Goal: Task Accomplishment & Management: Complete application form

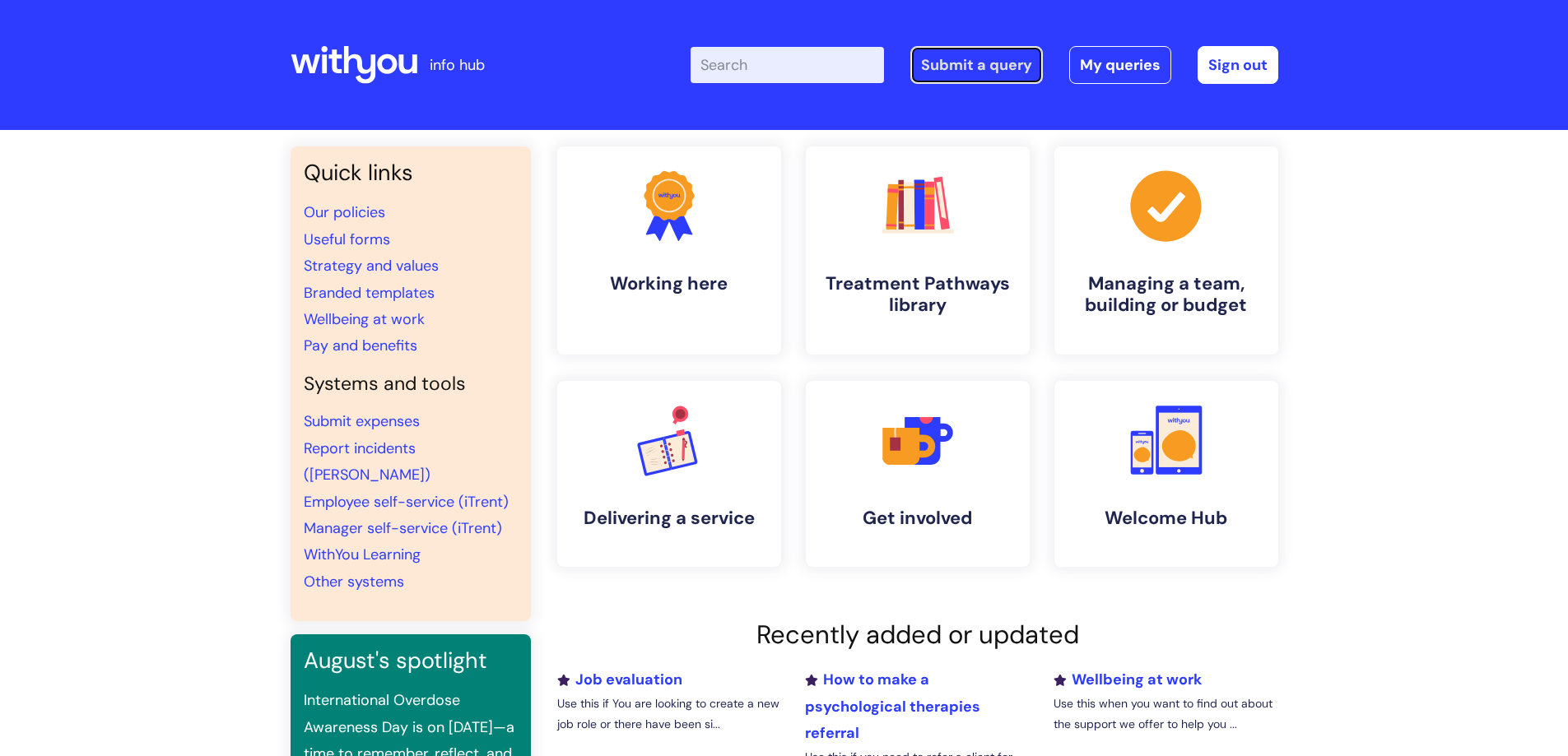
click at [987, 68] on link "Submit a query" at bounding box center [976, 65] width 133 height 38
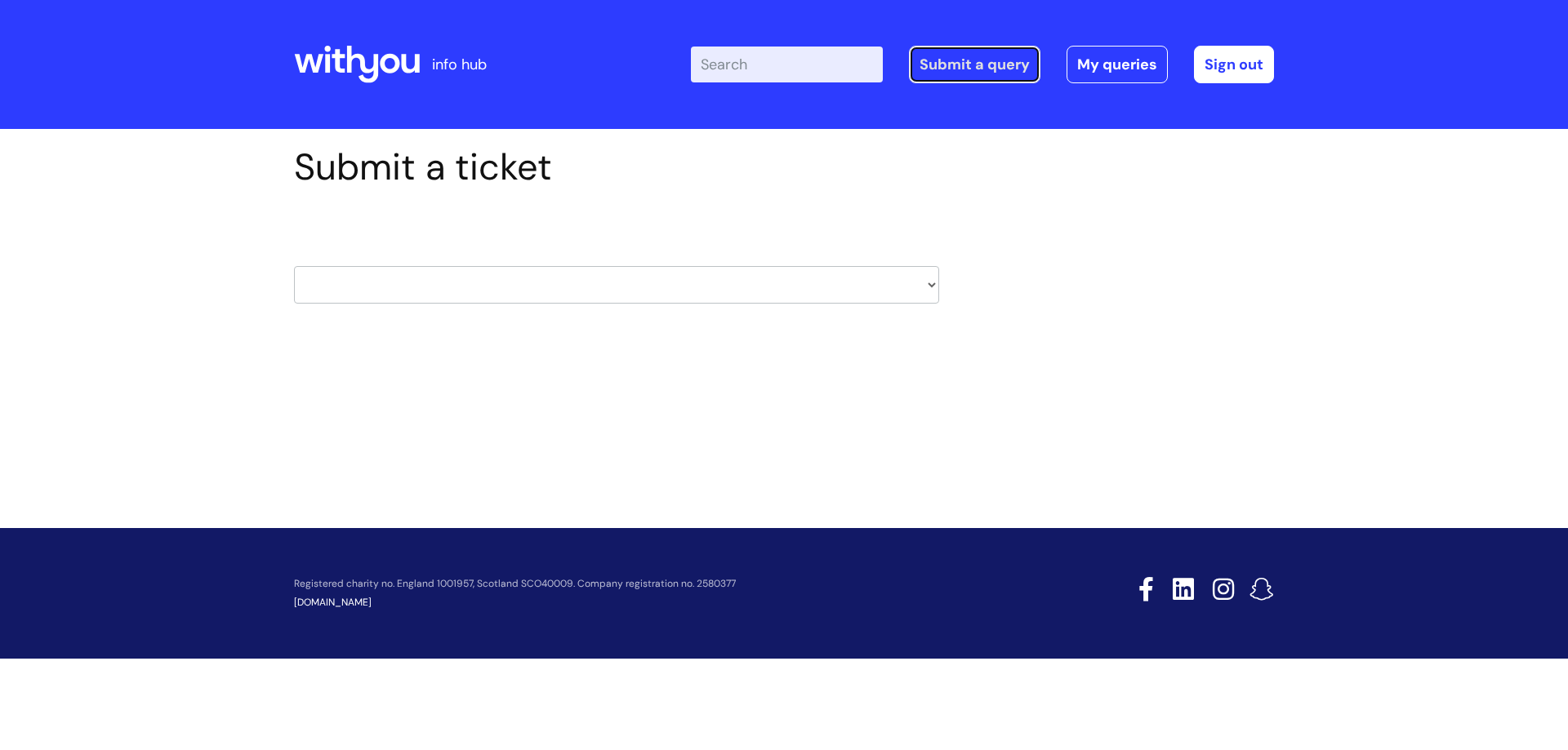
click at [983, 63] on link "Submit a query" at bounding box center [974, 64] width 132 height 38
click at [928, 284] on select "HR / People IT and Support Clinical Drug Alerts Finance Accounts Data Support T…" at bounding box center [617, 285] width 645 height 38
select select "hr_/_people"
click at [294, 266] on select "HR / People IT and Support Clinical Drug Alerts Finance Accounts Data Support T…" at bounding box center [617, 285] width 645 height 38
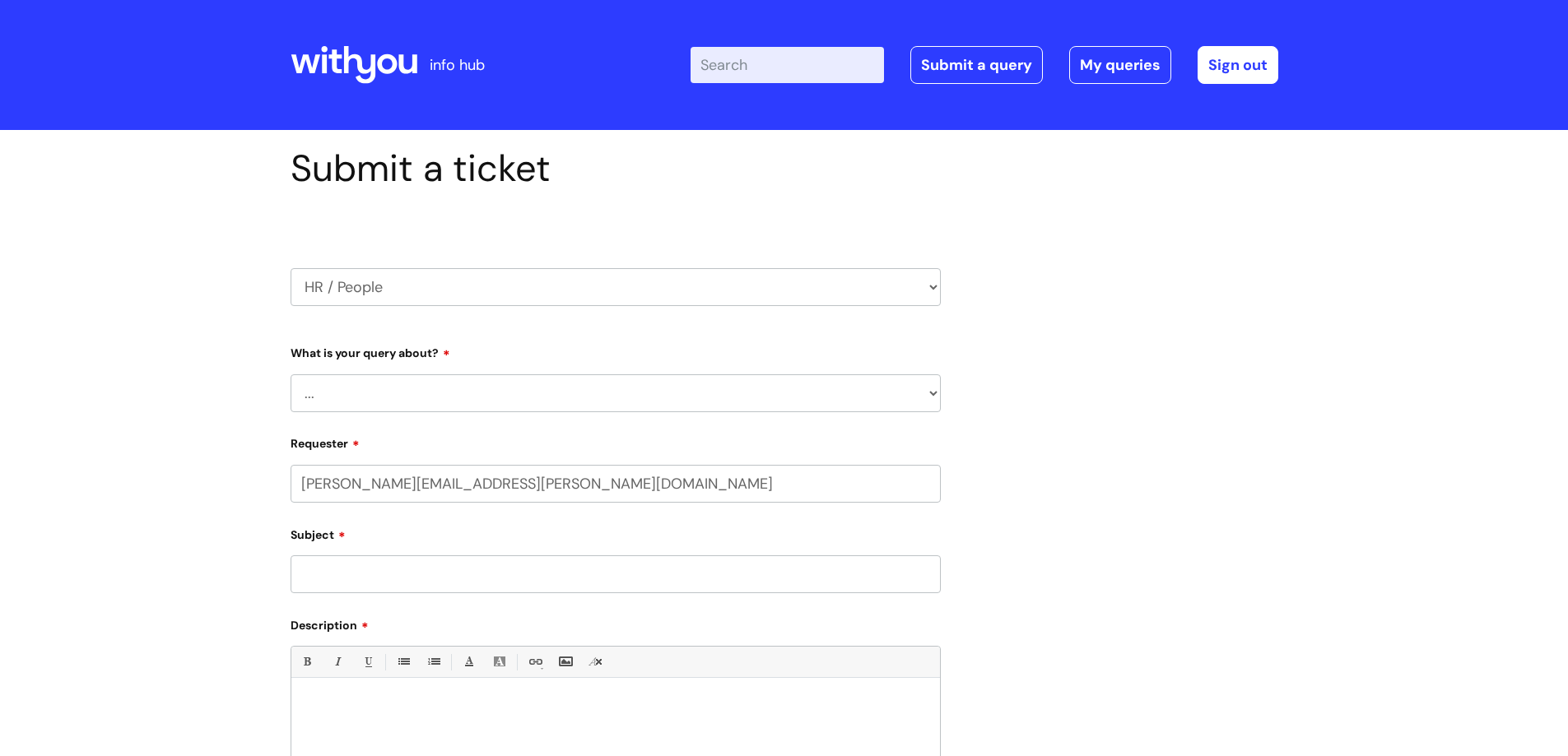
select select "80004286561"
click at [476, 387] on select "... Absence Query Holiday Query Employee change request General HR Query iTrent…" at bounding box center [616, 394] width 650 height 38
select select "General HR Query"
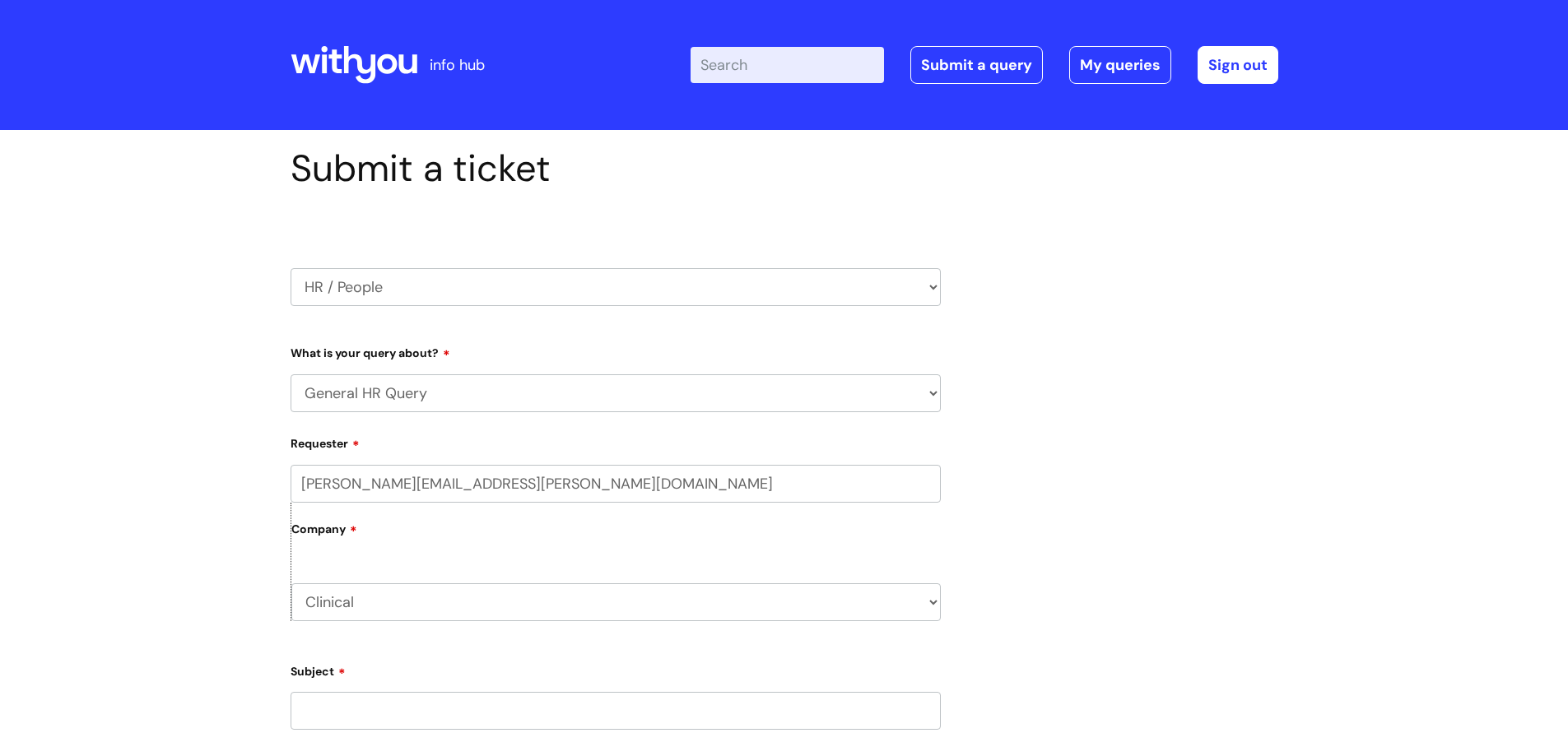
click at [291, 375] on select "... Absence Query Holiday Query Employee change request General HR Query iTrent…" at bounding box center [616, 394] width 650 height 38
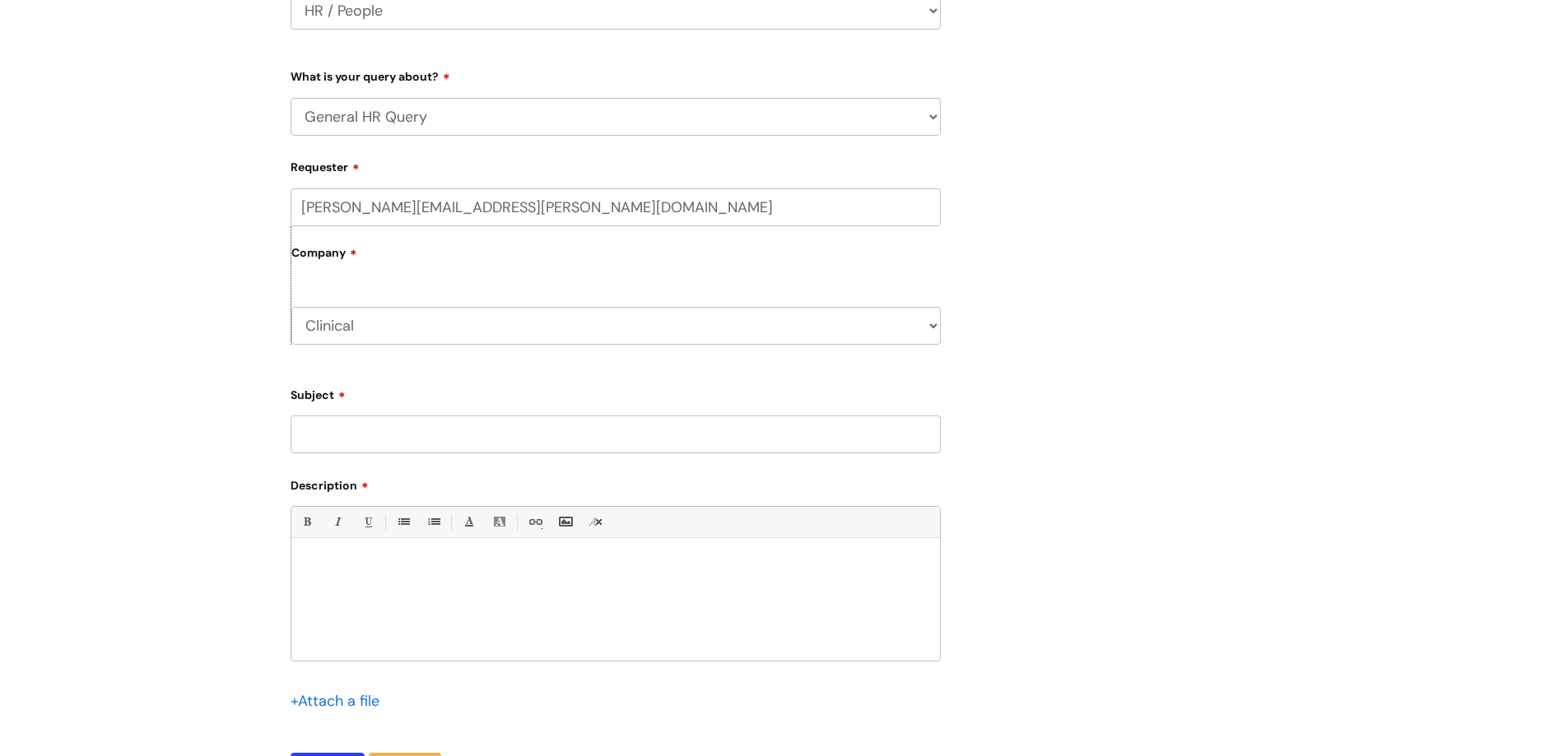
scroll to position [329, 0]
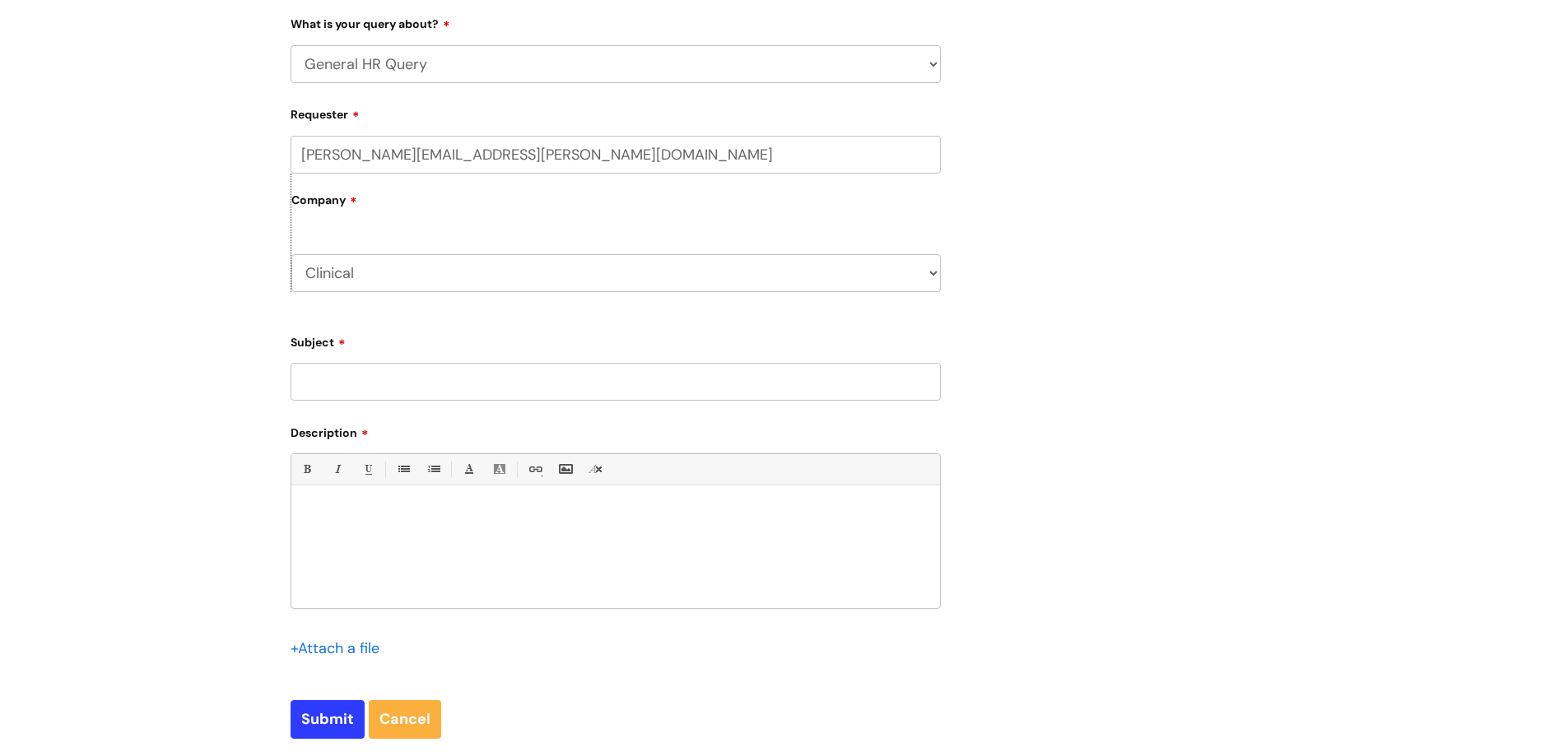
click at [364, 386] on input "Subject" at bounding box center [616, 382] width 650 height 38
type input "E"
type input "VR and potential external supervision contract"
click at [418, 515] on p at bounding box center [616, 513] width 624 height 14
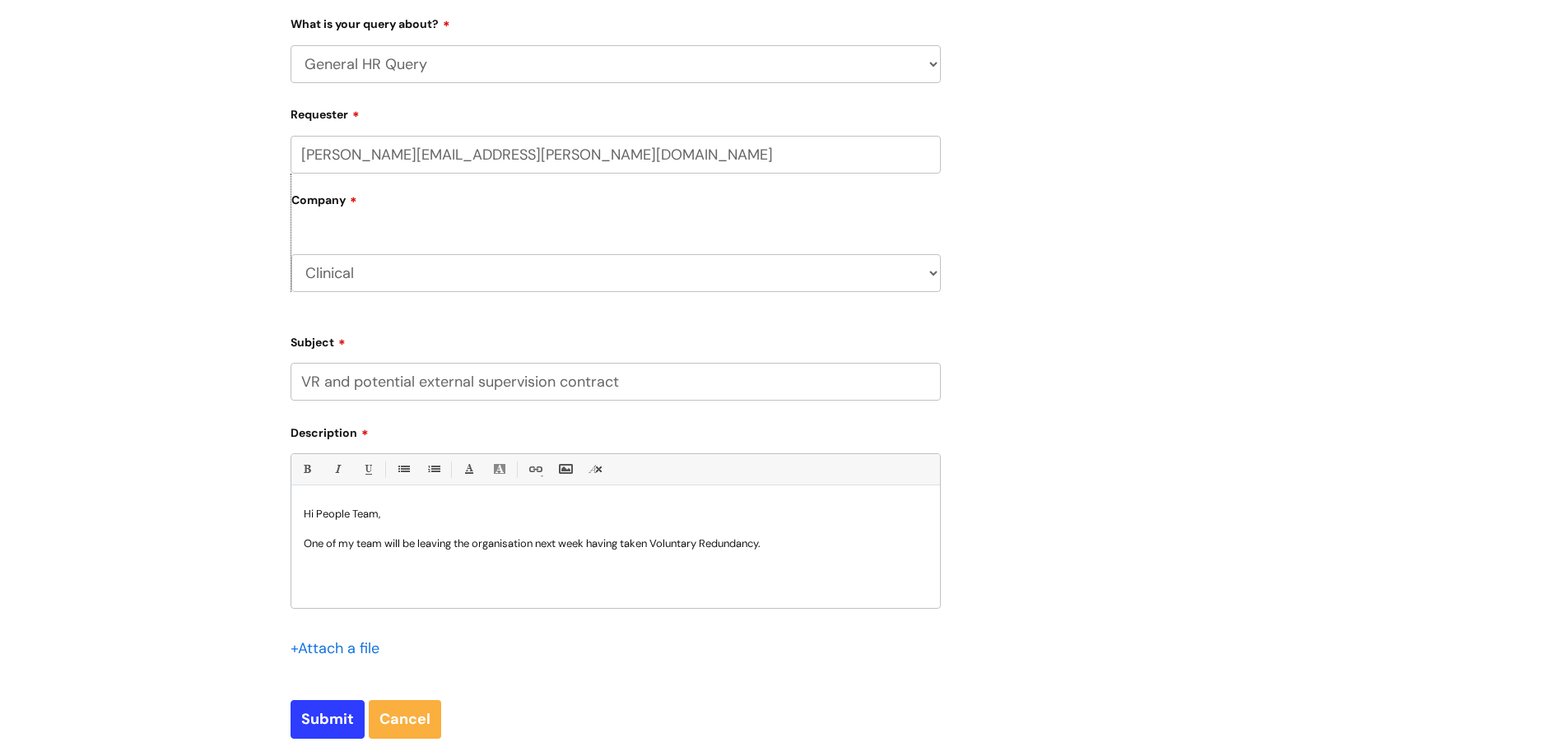
click at [381, 542] on p "One of my team will be leaving the organisation next week having taken Voluntar…" at bounding box center [616, 543] width 624 height 14
click at [870, 544] on p "One of my team (Adam Horner) will be leaving the organisation next week having …" at bounding box center [616, 543] width 624 height 14
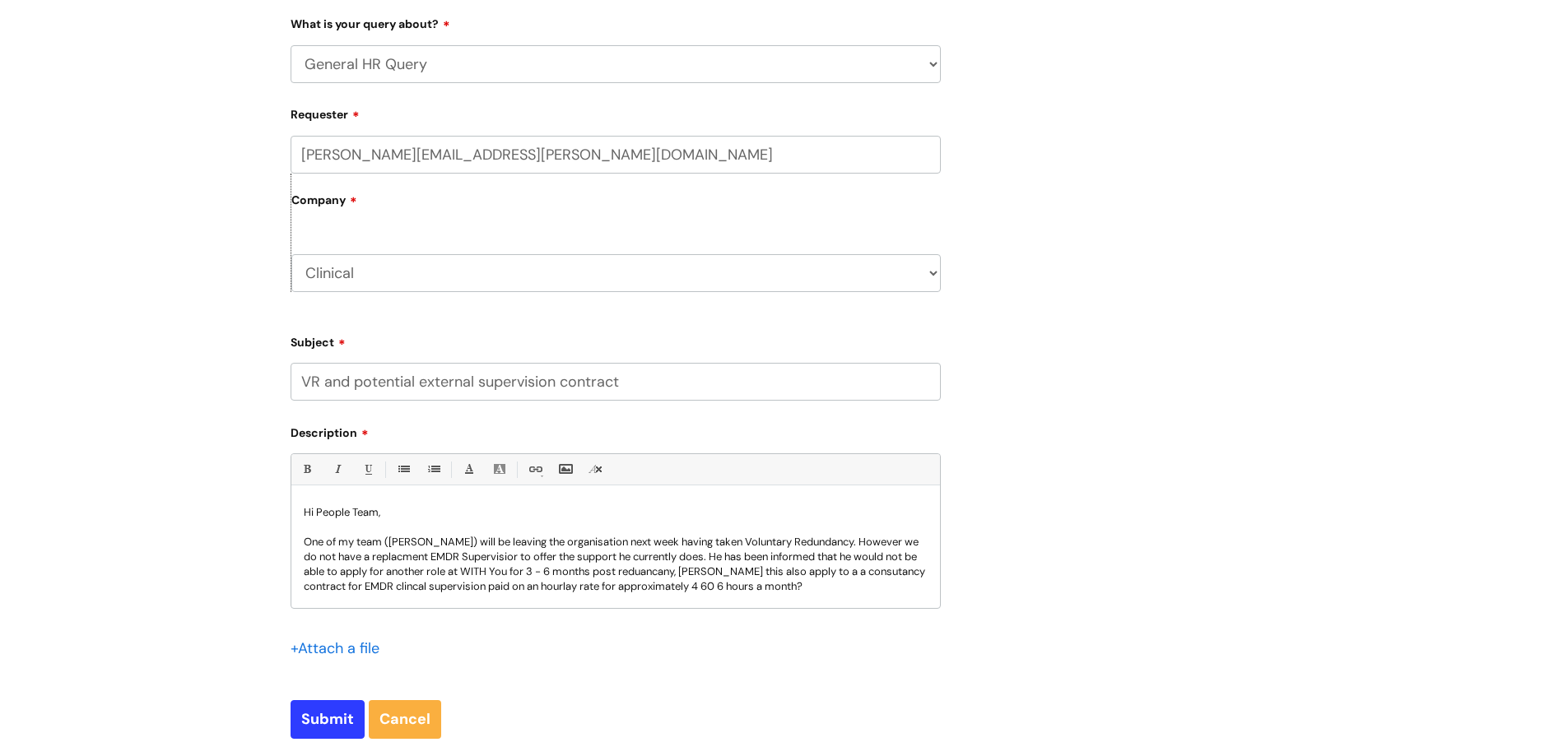
scroll to position [16, 0]
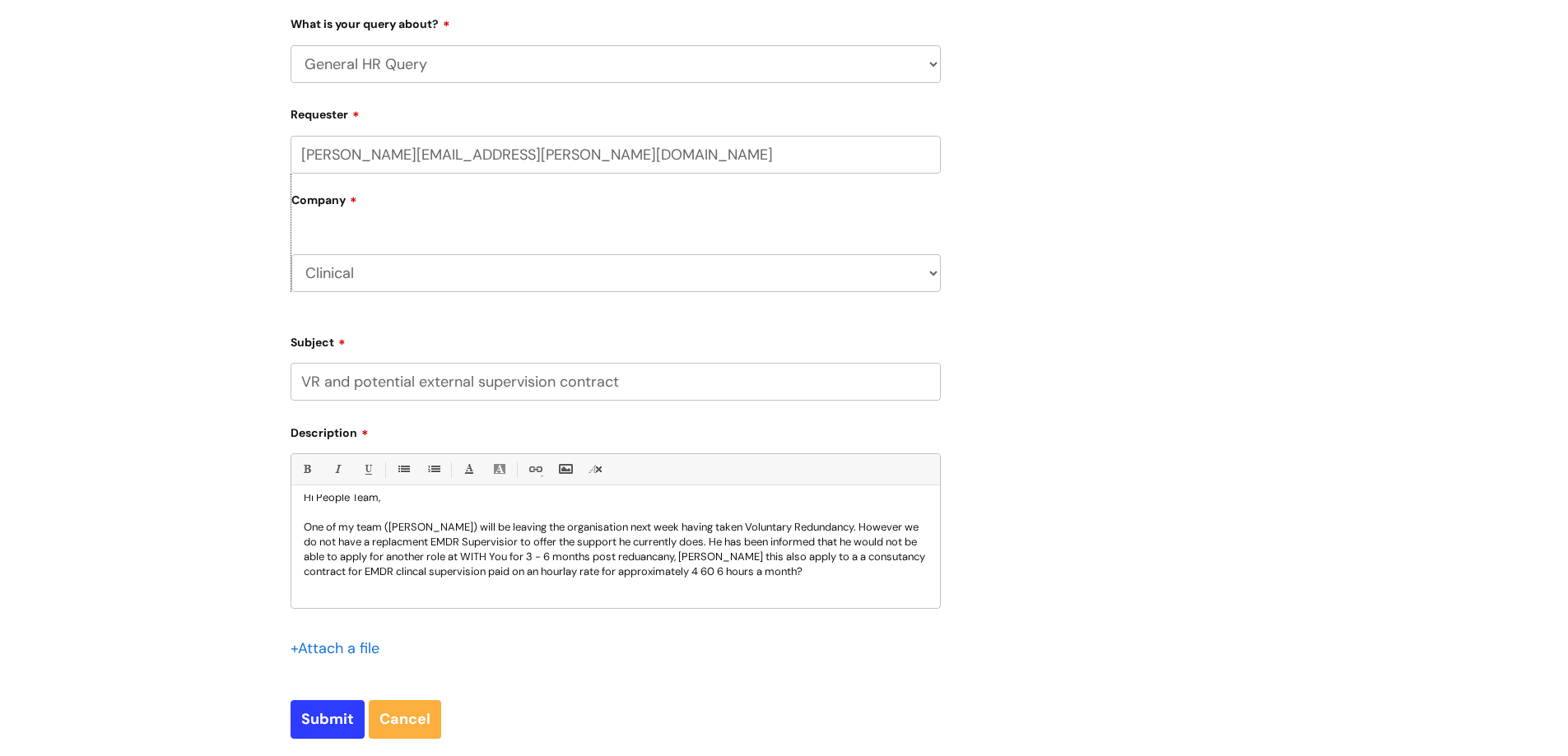
click at [722, 571] on p "One of my team (Adam Horner) will be leaving the organisation next week having …" at bounding box center [616, 550] width 624 height 59
click at [713, 542] on p "One of my team (Adam Horner) will be leaving the organisation next week having …" at bounding box center [616, 550] width 624 height 59
click at [337, 555] on p "One of my team (Adam Horner) will be leaving the organisation next week having …" at bounding box center [616, 556] width 624 height 74
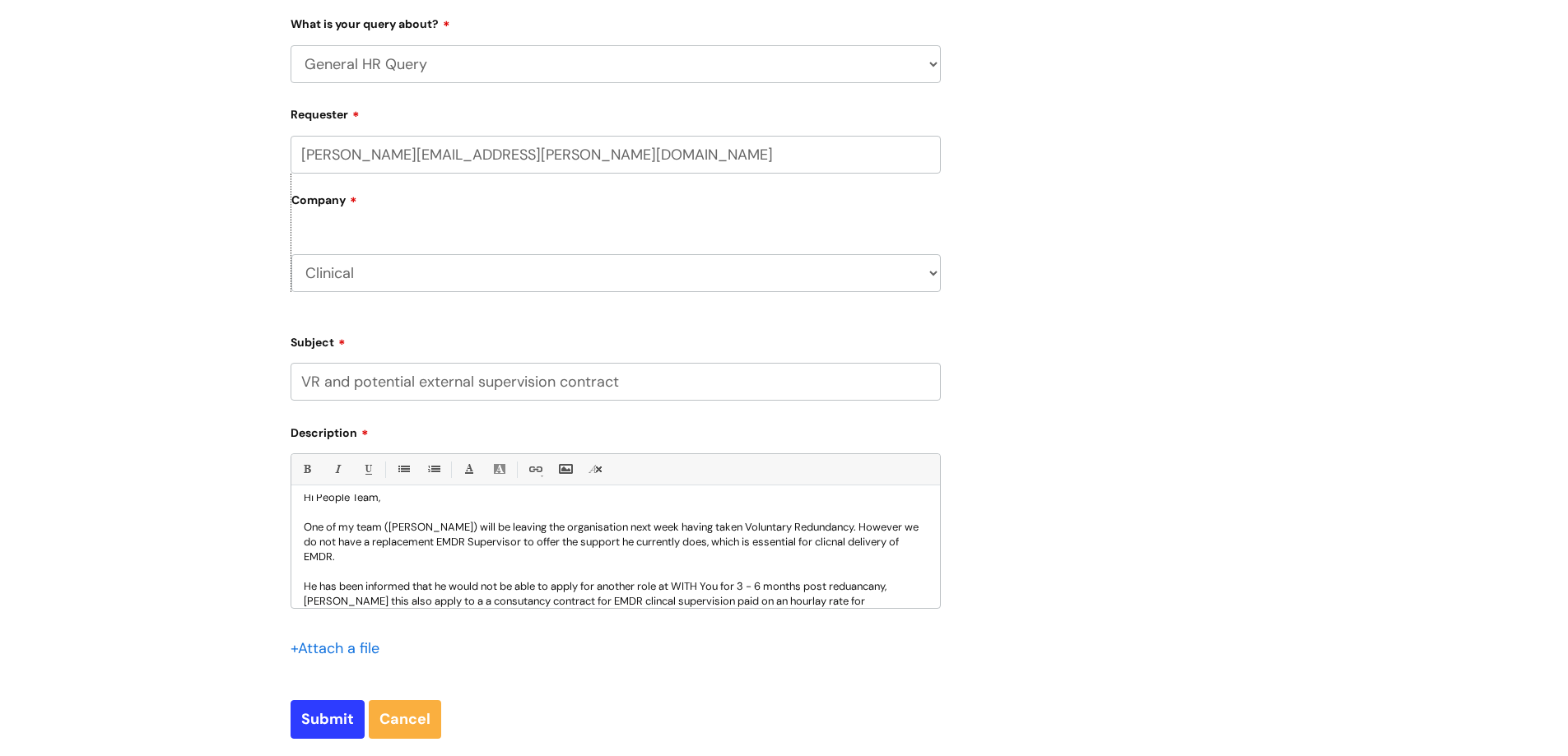
scroll to position [74, 0]
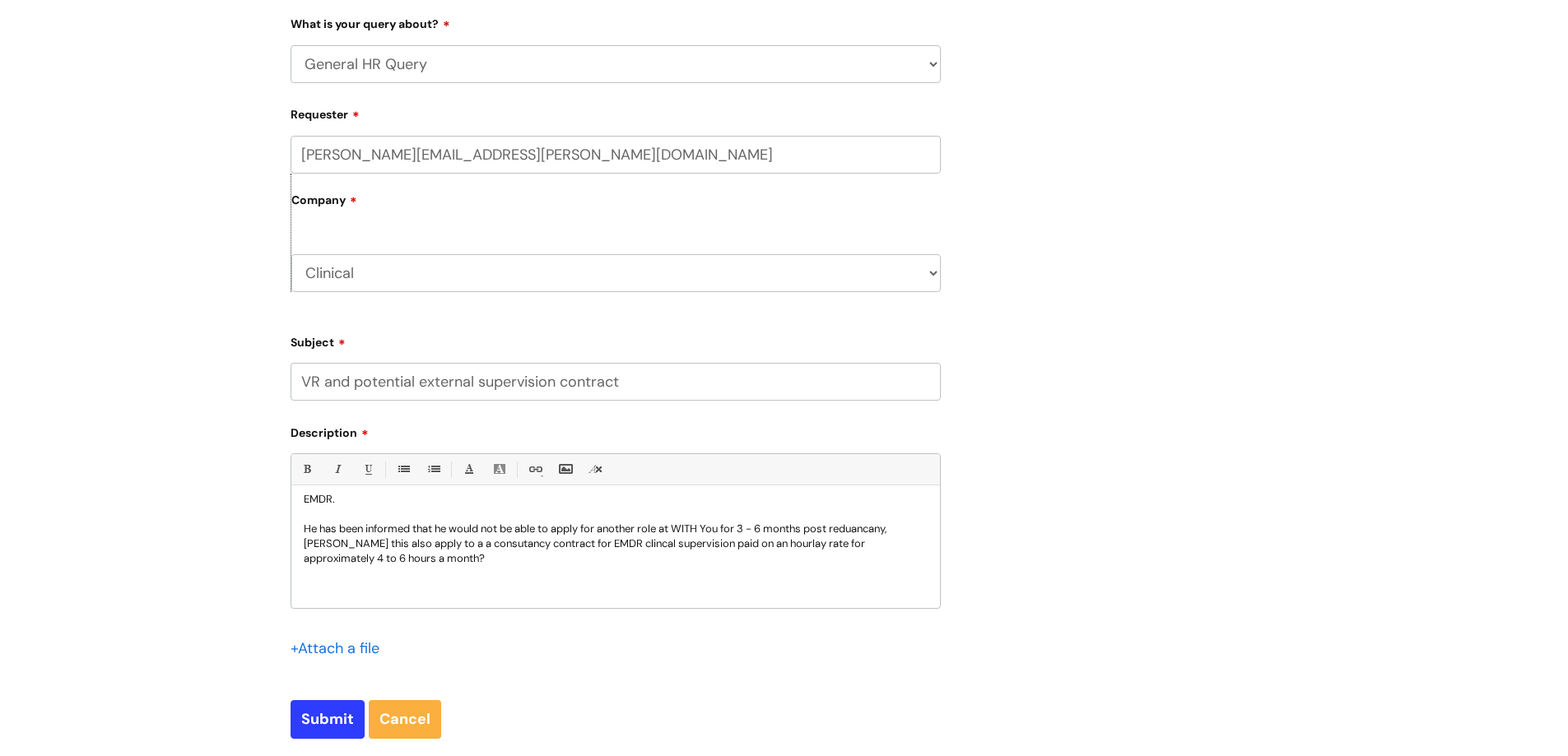
click at [706, 527] on p "He has been informed that he would not be able to apply for another role at WIT…" at bounding box center [616, 544] width 624 height 44
drag, startPoint x: 319, startPoint y: 542, endPoint x: 344, endPoint y: 531, distance: 27.3
click at [319, 541] on p "He has been informed that he would not be able to apply for another role at Wit…" at bounding box center [616, 544] width 624 height 44
click at [435, 538] on p "He has been informed that he would not be able to apply for another role at Wit…" at bounding box center [616, 544] width 624 height 44
click at [405, 560] on p "He has been informed that he would not be able to apply for another role at Wit…" at bounding box center [616, 544] width 624 height 44
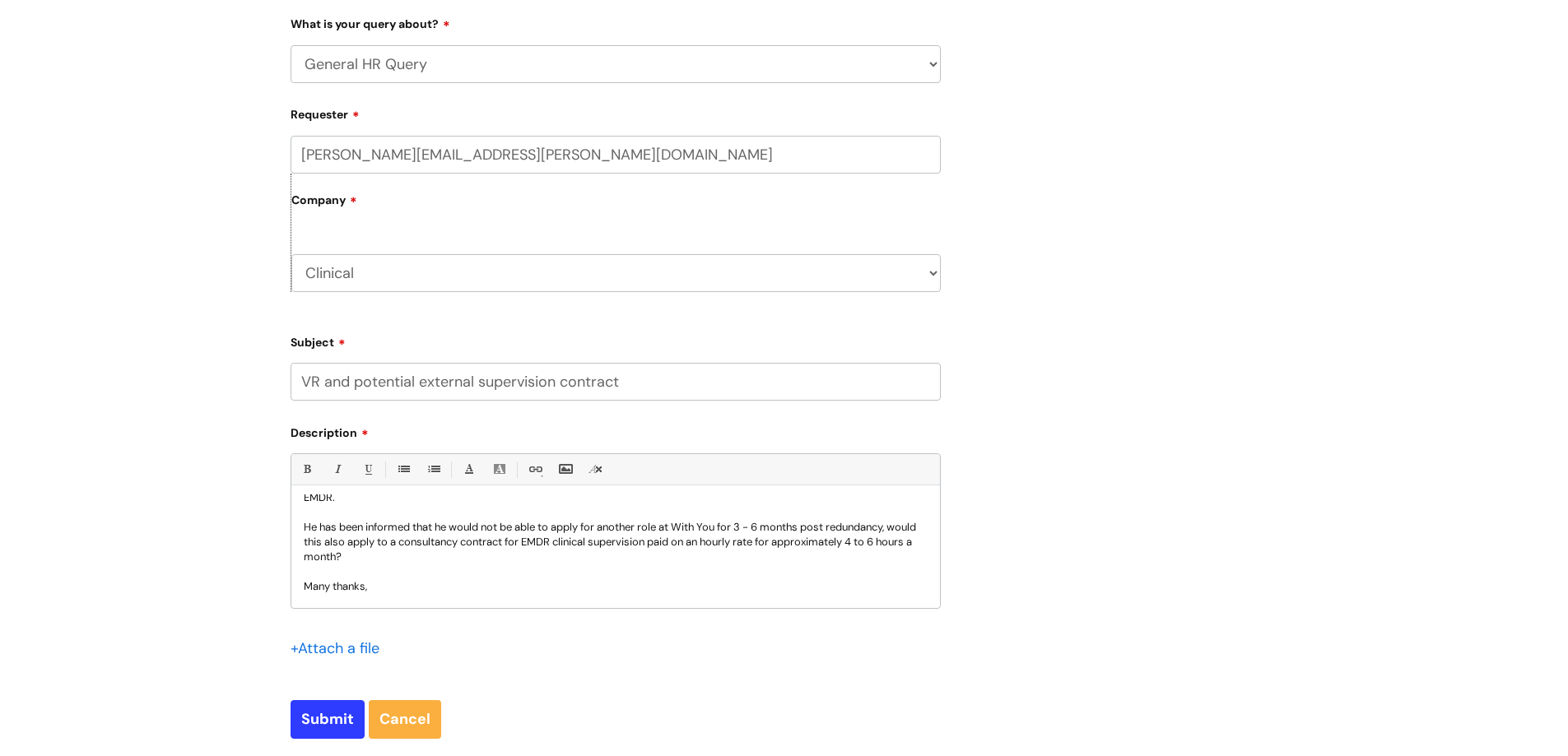
scroll to position [91, 0]
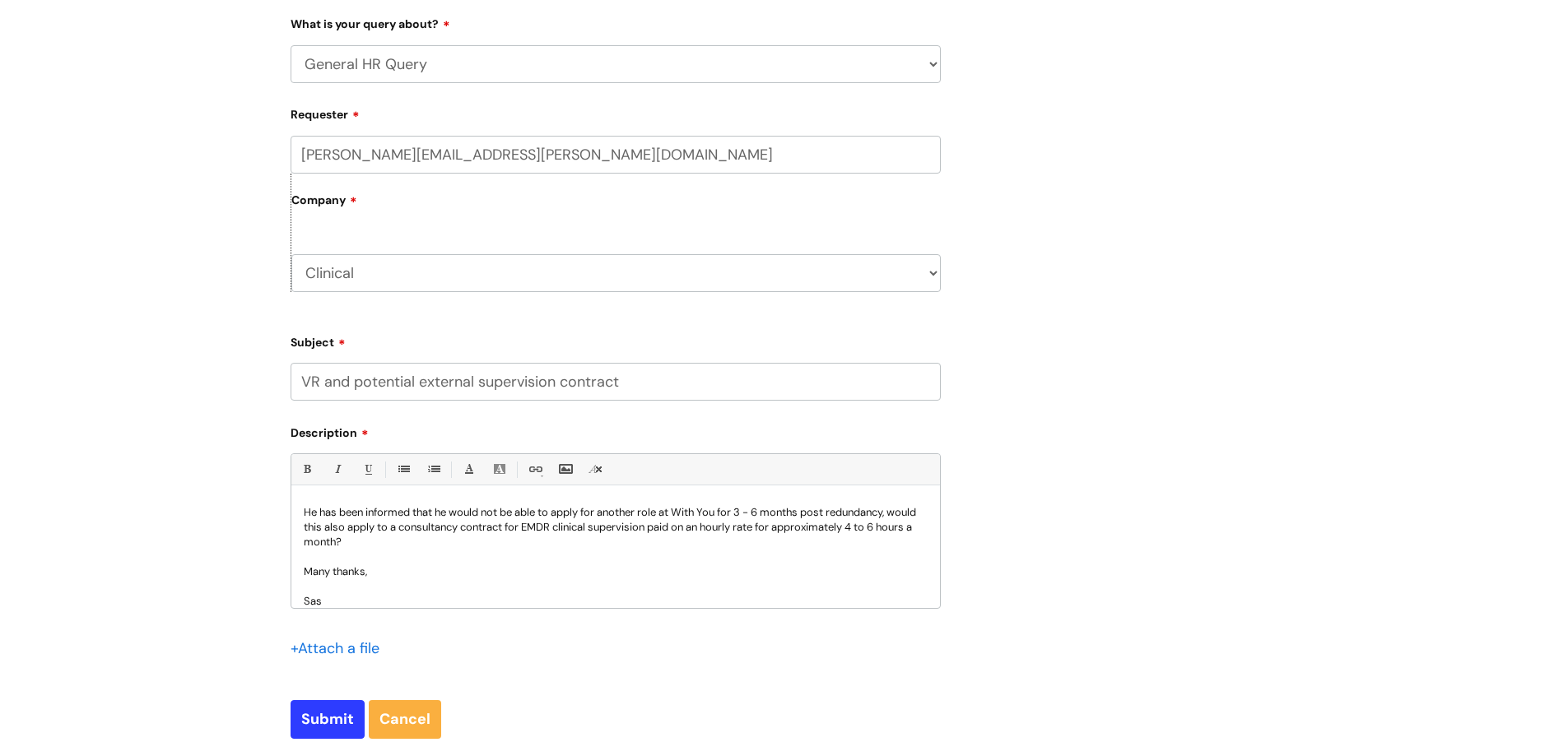
click at [305, 529] on p "He has been informed that he would not be able to apply for another role at Wit…" at bounding box center [616, 528] width 624 height 44
drag, startPoint x: 353, startPoint y: 524, endPoint x: 388, endPoint y: 499, distance: 43.0
click at [355, 522] on p "He has been informed that he would not be able to apply for another role at Wit…" at bounding box center [616, 528] width 624 height 44
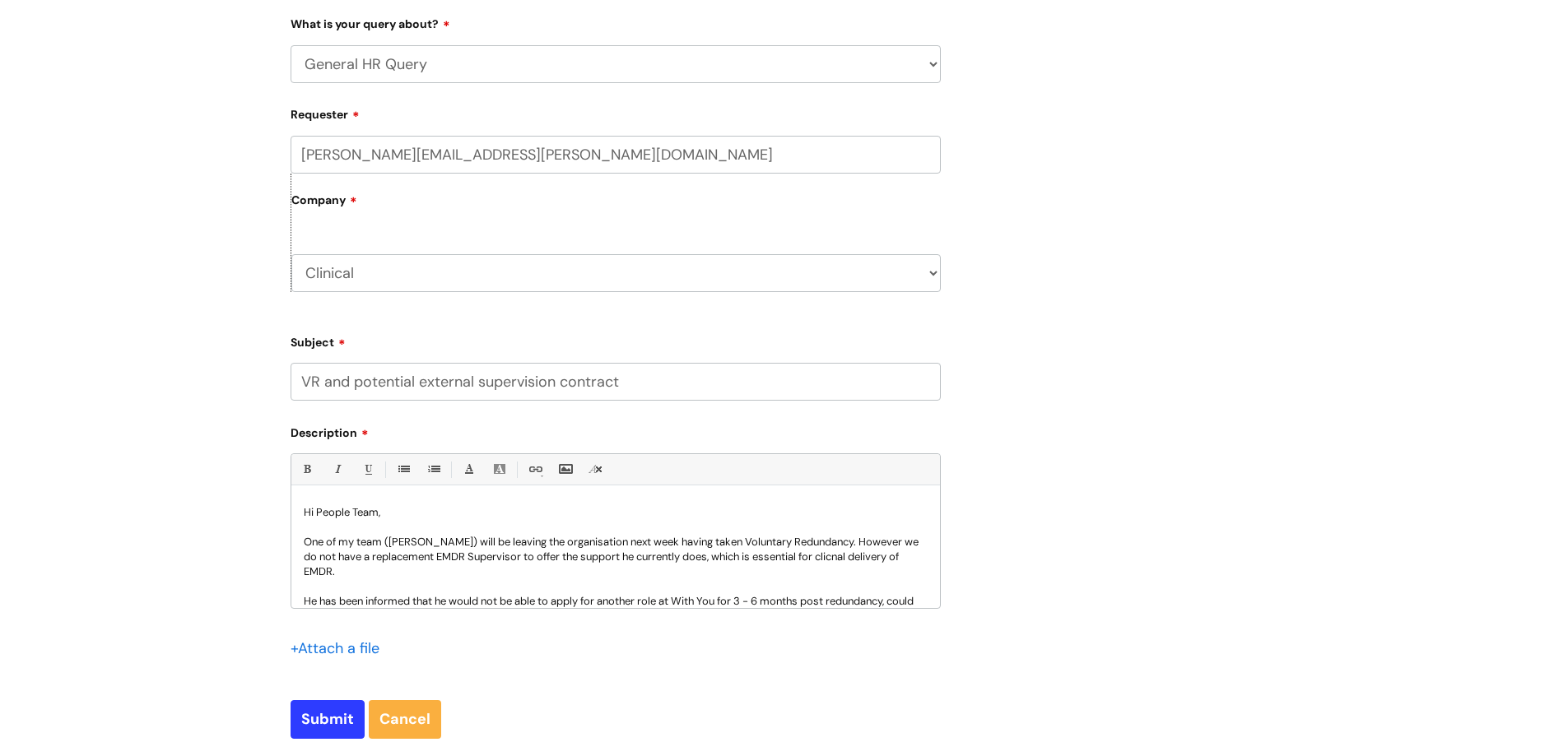
scroll to position [0, 0]
click at [317, 723] on input "Submit" at bounding box center [327, 720] width 74 height 38
type input "Please Wait..."
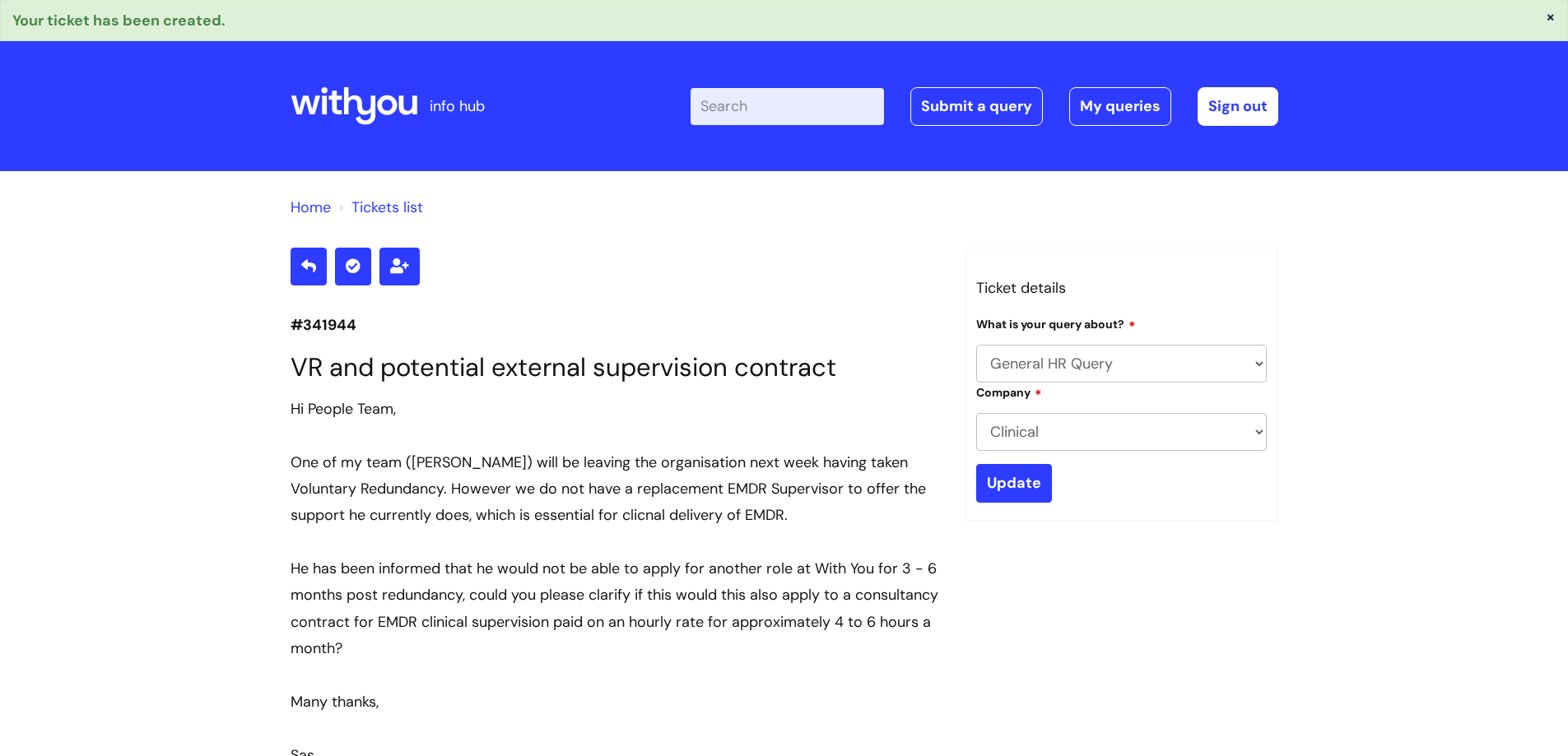
select select "General HR Query"
